Goal: Find contact information: Find contact information

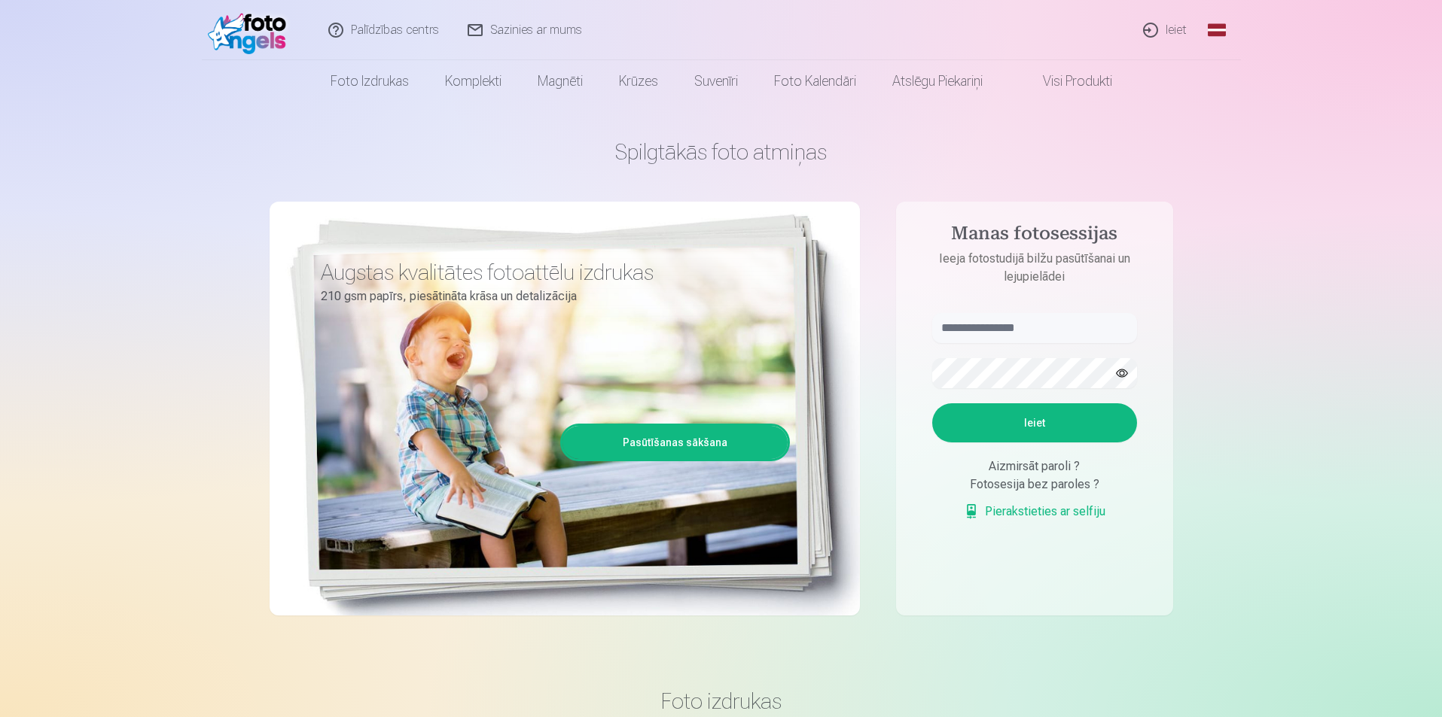
click at [1168, 38] on link "Ieiet" at bounding box center [1165, 30] width 72 height 60
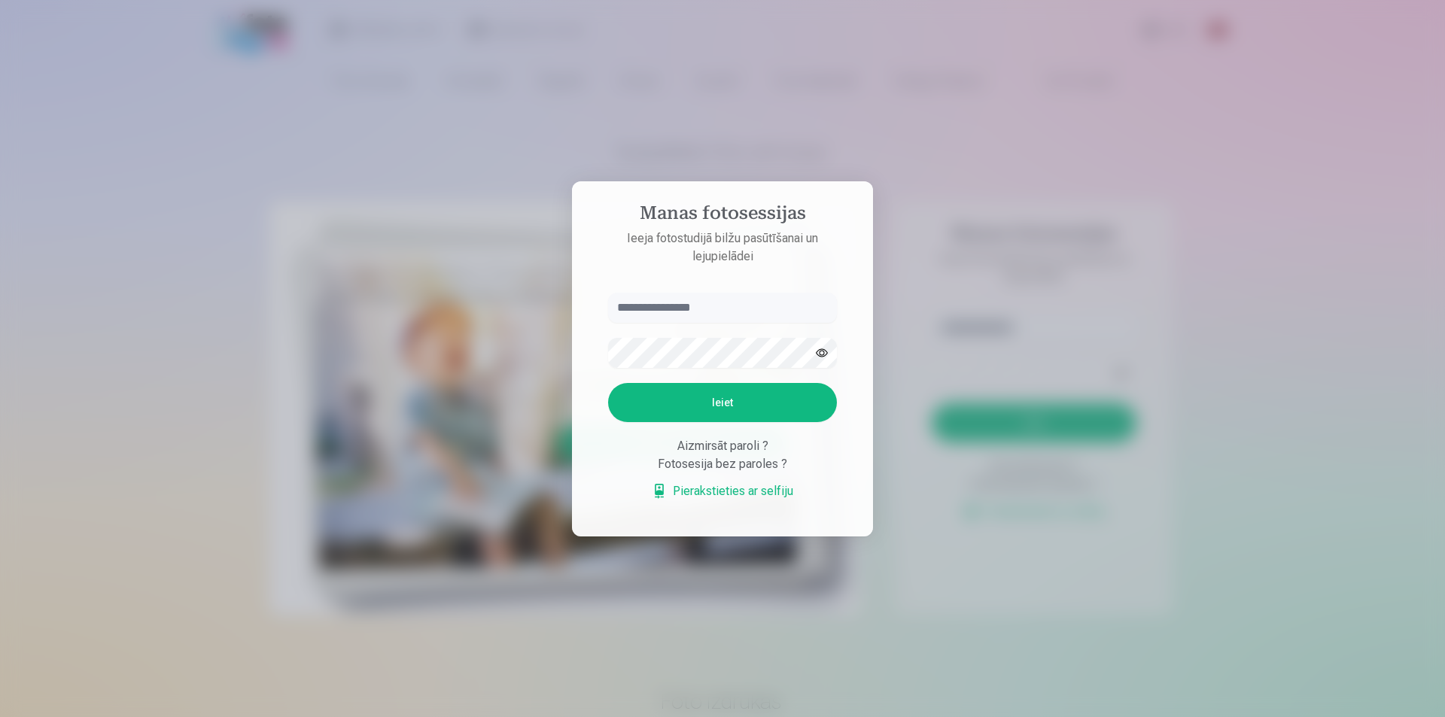
click at [741, 310] on input "text" at bounding box center [722, 308] width 229 height 30
type input "**********"
click at [608, 383] on button "Ieiet" at bounding box center [722, 402] width 229 height 39
click at [598, 358] on form "**********" at bounding box center [722, 404] width 259 height 223
click at [608, 383] on button "Ieiet" at bounding box center [722, 402] width 229 height 39
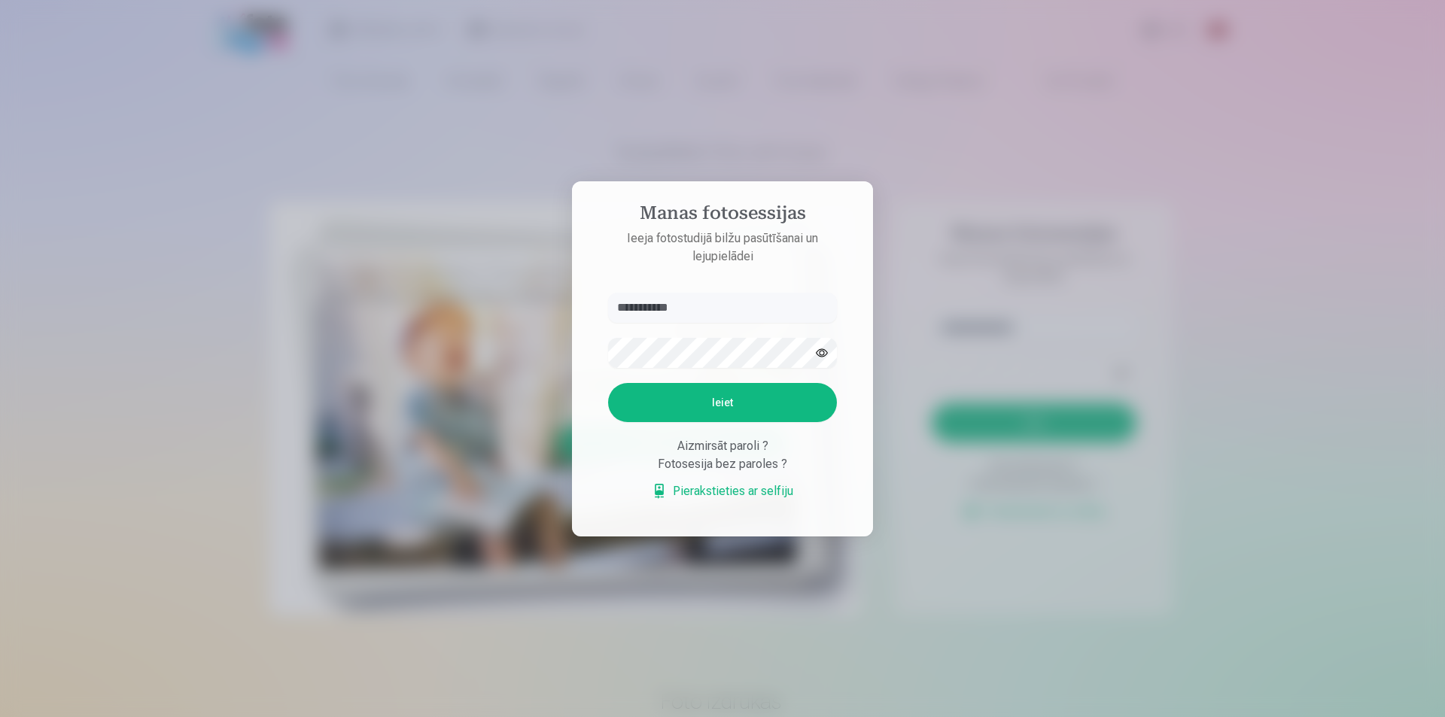
click at [719, 413] on button "Ieiet" at bounding box center [722, 402] width 229 height 39
click at [818, 339] on button "button" at bounding box center [822, 353] width 29 height 29
click at [723, 397] on button "Ieiet" at bounding box center [722, 402] width 229 height 39
click at [420, 245] on div at bounding box center [722, 358] width 1445 height 717
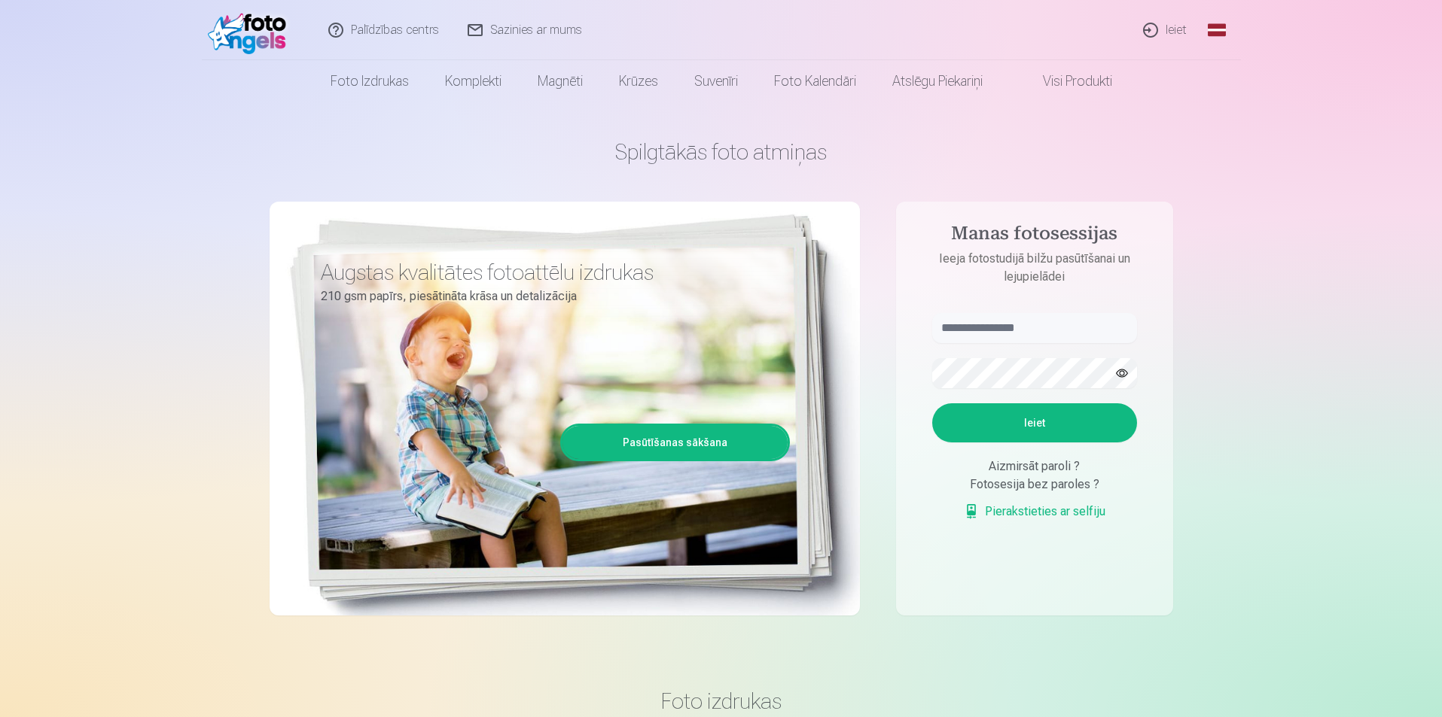
click at [510, 34] on link "Sazinies ar mums" at bounding box center [525, 30] width 143 height 60
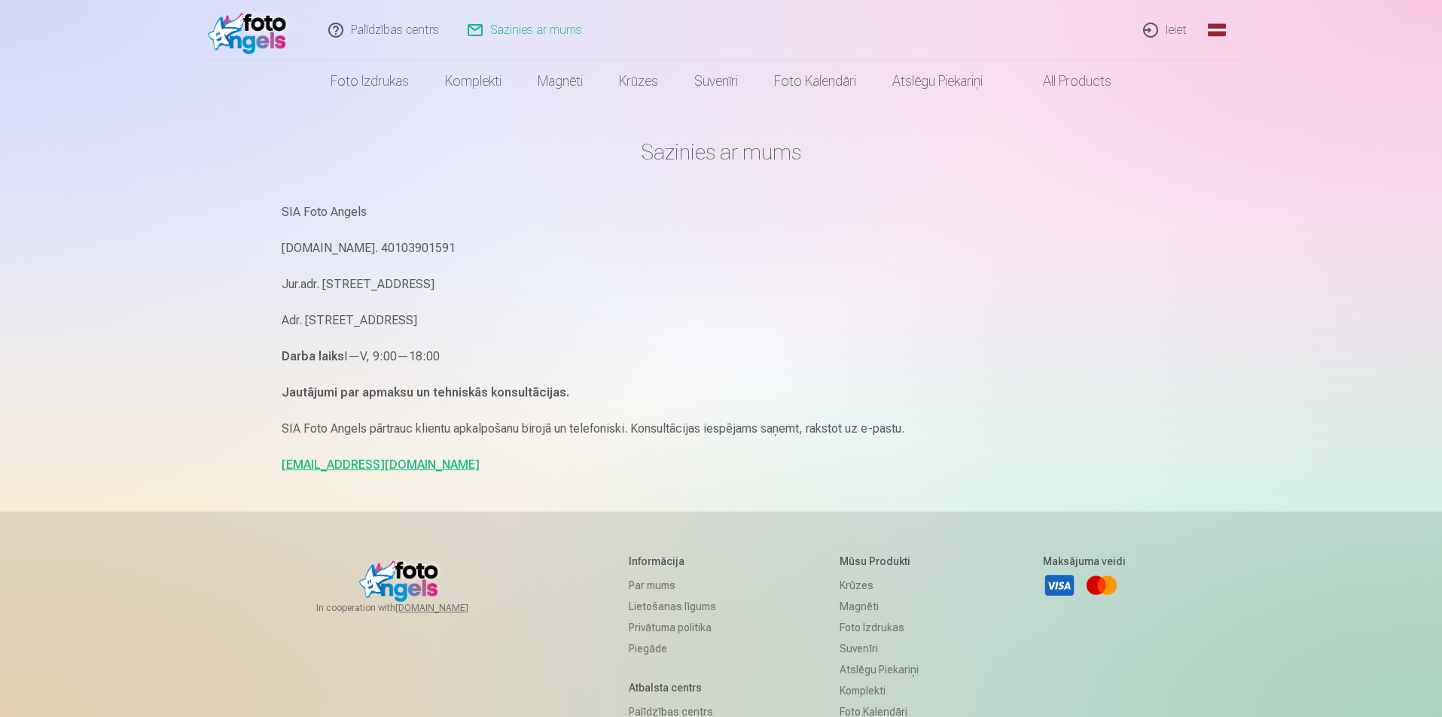
click at [406, 34] on link "Palīdzības centrs" at bounding box center [384, 30] width 139 height 60
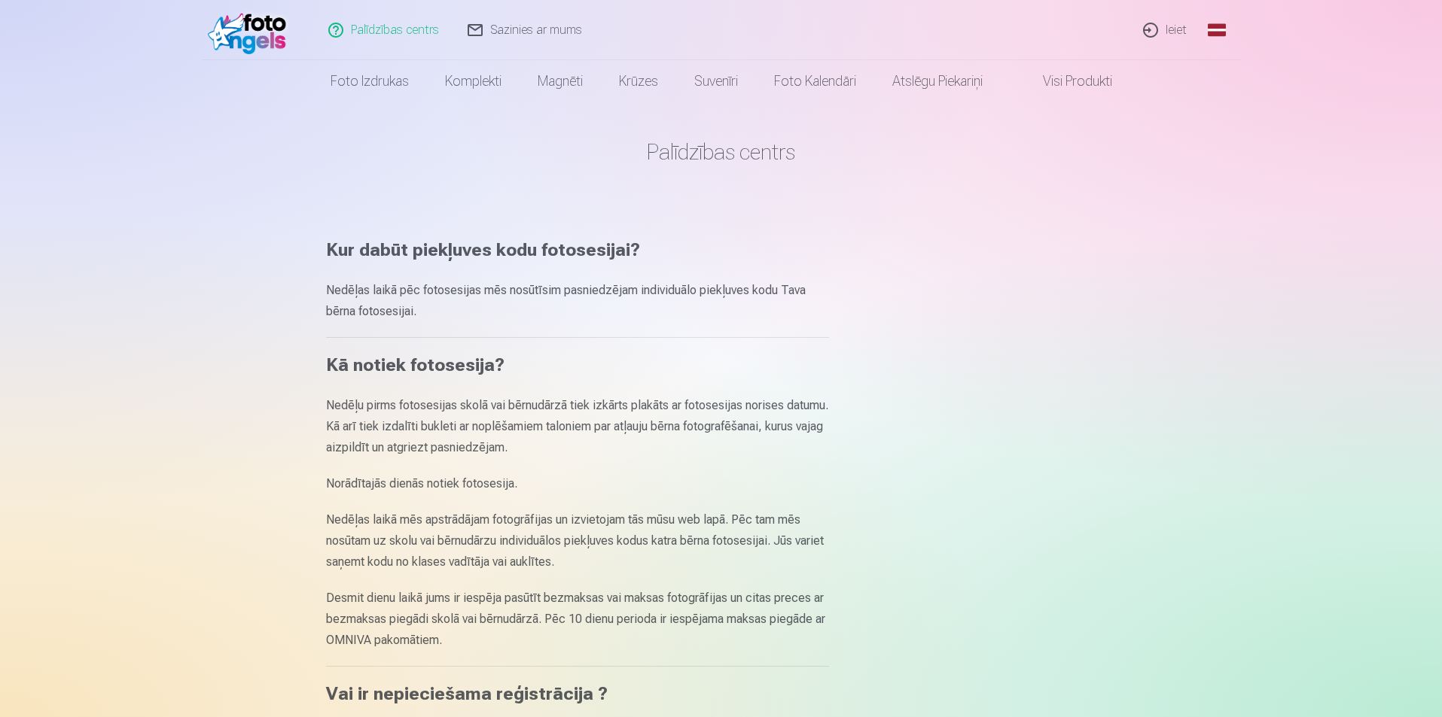
click at [498, 37] on link "Sazinies ar mums" at bounding box center [525, 30] width 143 height 60
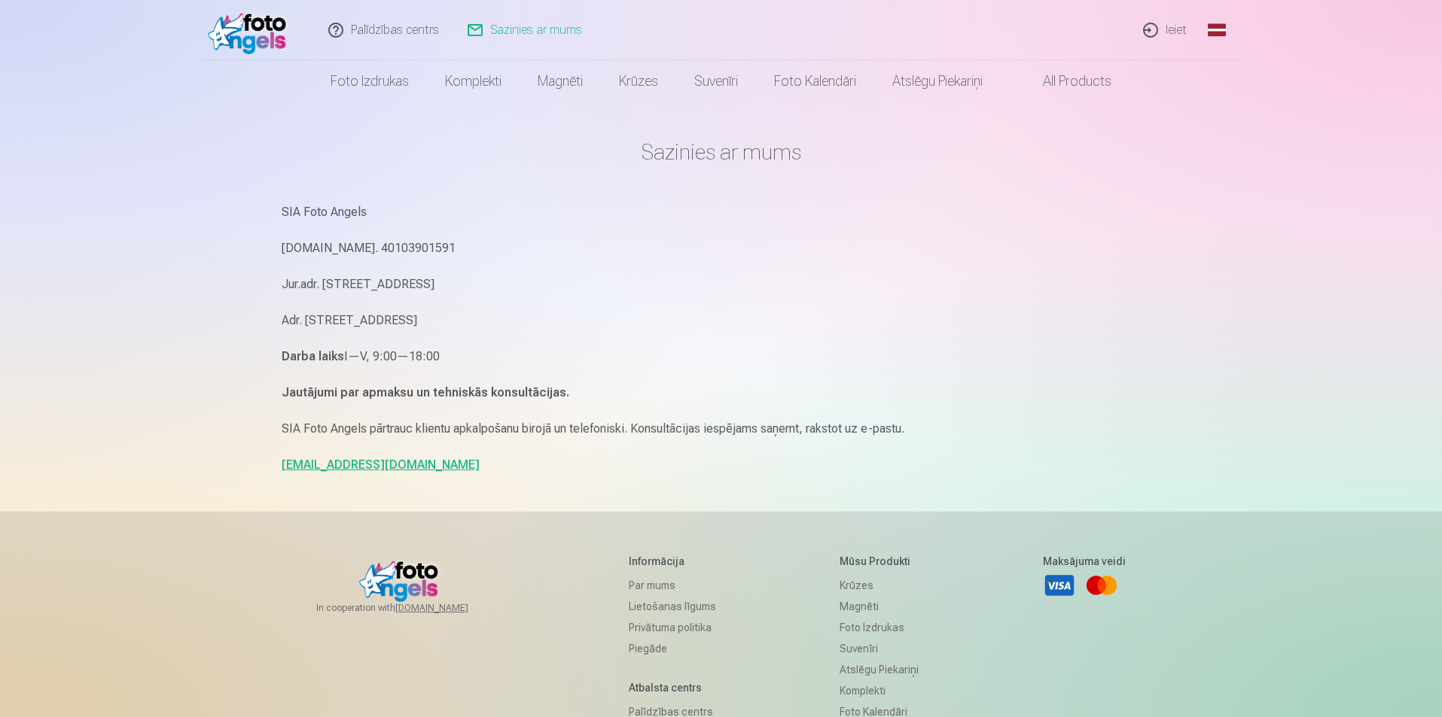
click at [362, 462] on link "info@fotoangels.lv" at bounding box center [381, 465] width 198 height 14
click at [395, 471] on p "info@fotoangels.lv" at bounding box center [721, 465] width 879 height 21
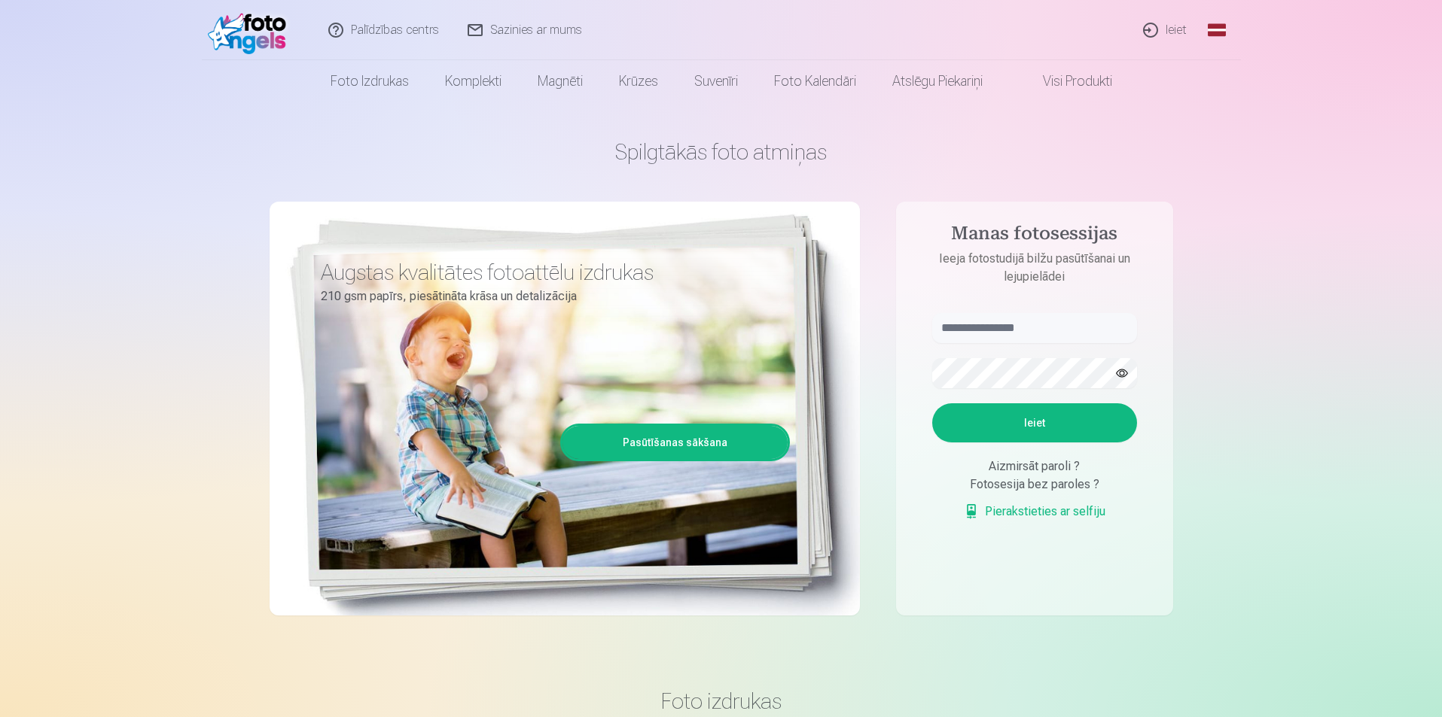
click at [1159, 28] on link "Ieiet" at bounding box center [1165, 30] width 72 height 60
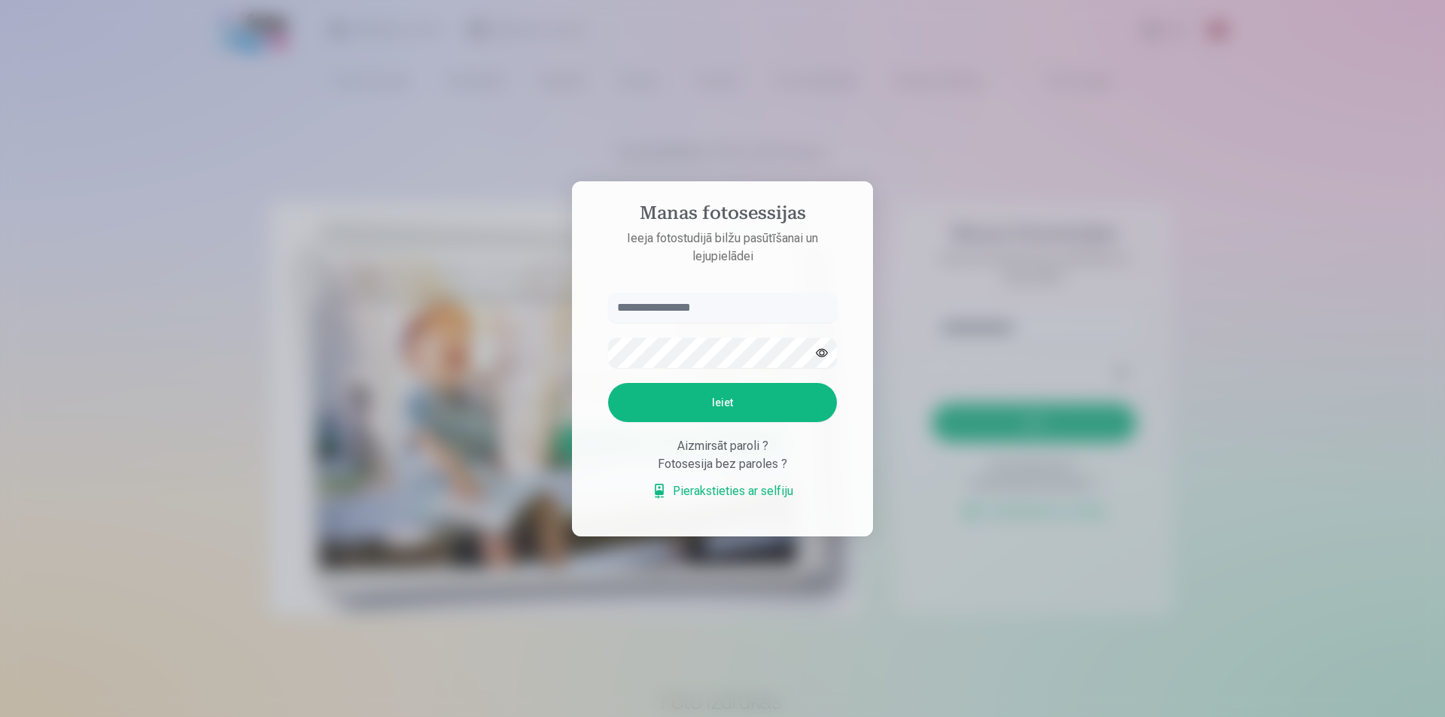
click at [768, 312] on input "text" at bounding box center [722, 308] width 229 height 30
type input "******"
click at [608, 383] on button "Ieiet" at bounding box center [722, 402] width 229 height 39
click at [710, 413] on button "Ieiet" at bounding box center [722, 402] width 229 height 39
